Goal: Book appointment/travel/reservation

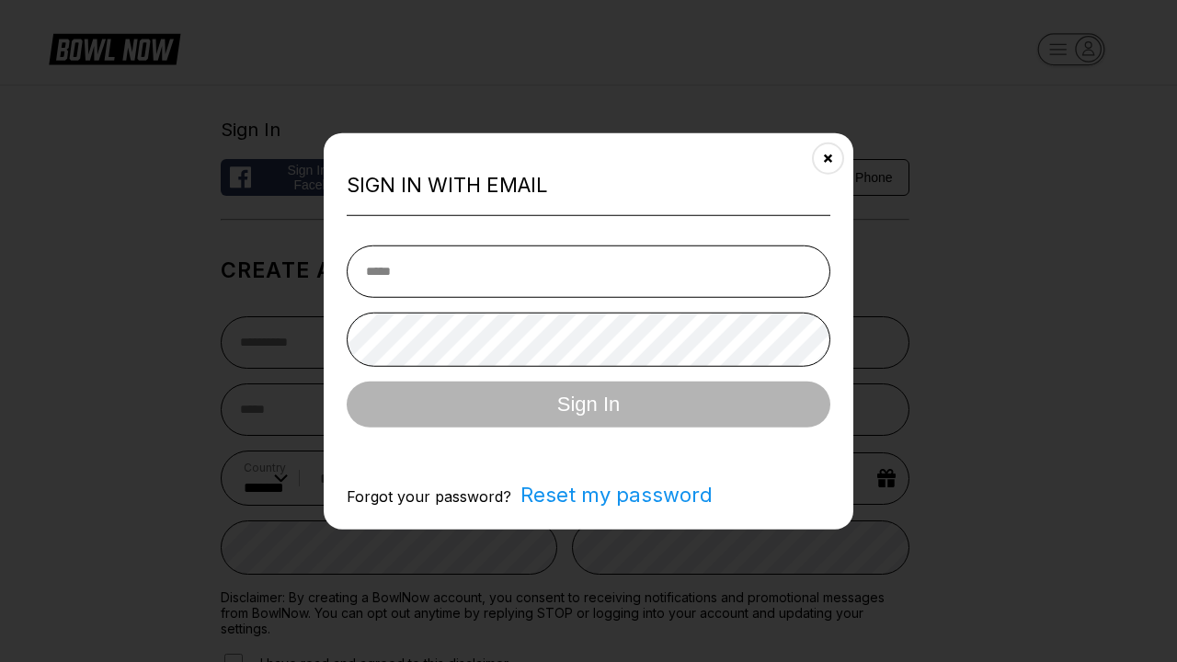
select select "**"
type input "**********"
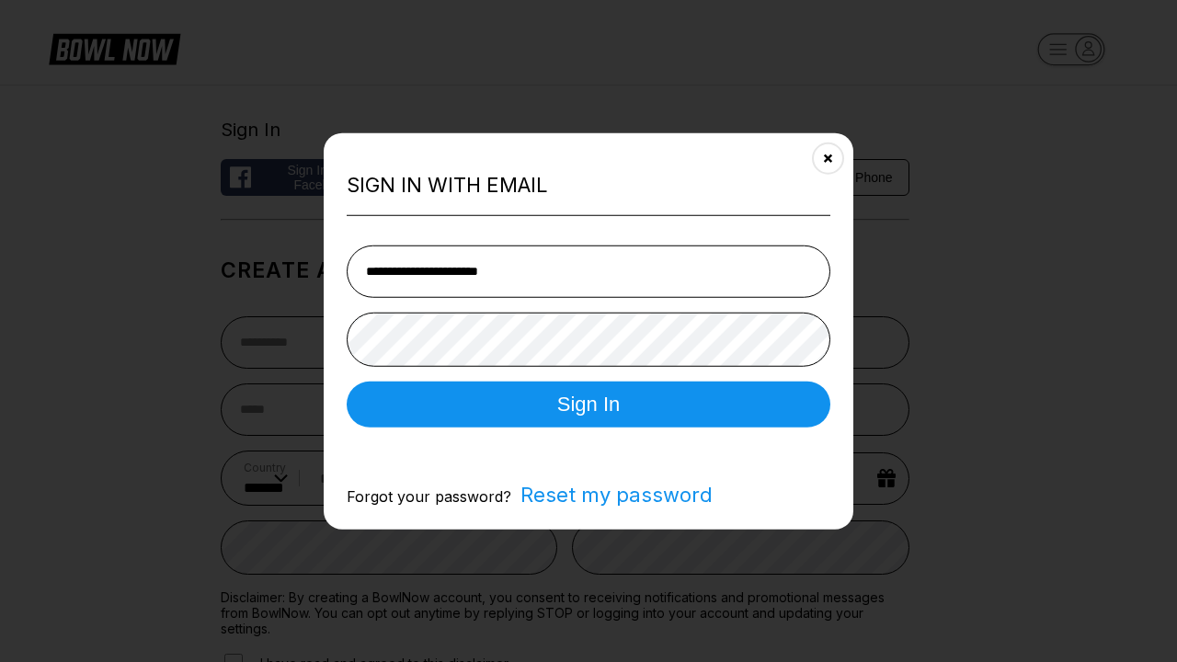
click at [589, 406] on button "Sign In" at bounding box center [589, 404] width 484 height 46
